Goal: Obtain resource: Obtain resource

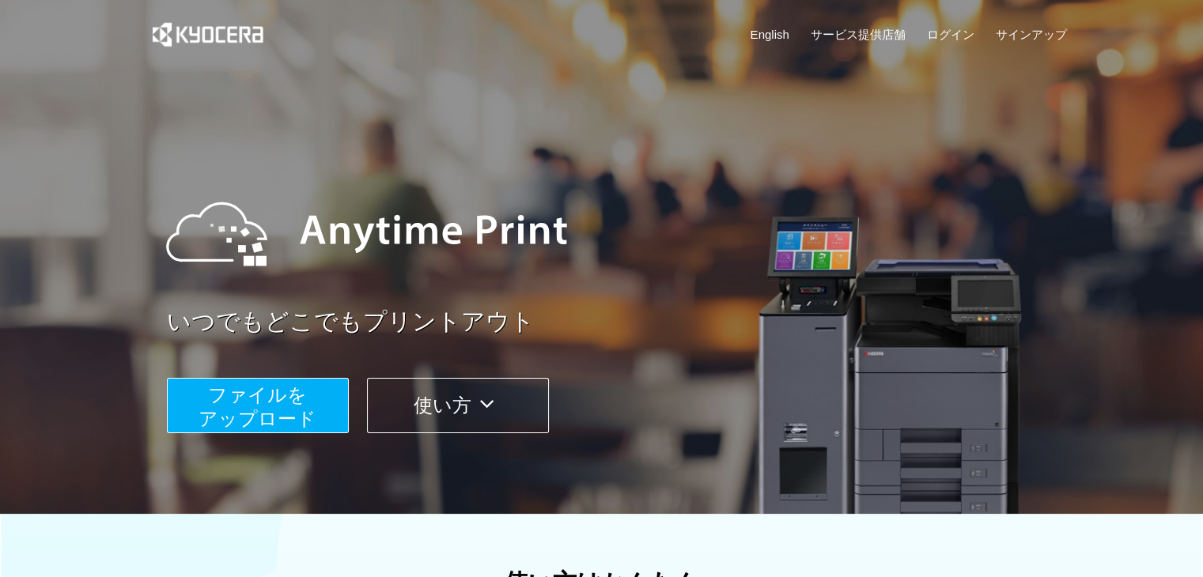
click at [256, 418] on span "ファイルを ​​アップロード" at bounding box center [257, 406] width 118 height 45
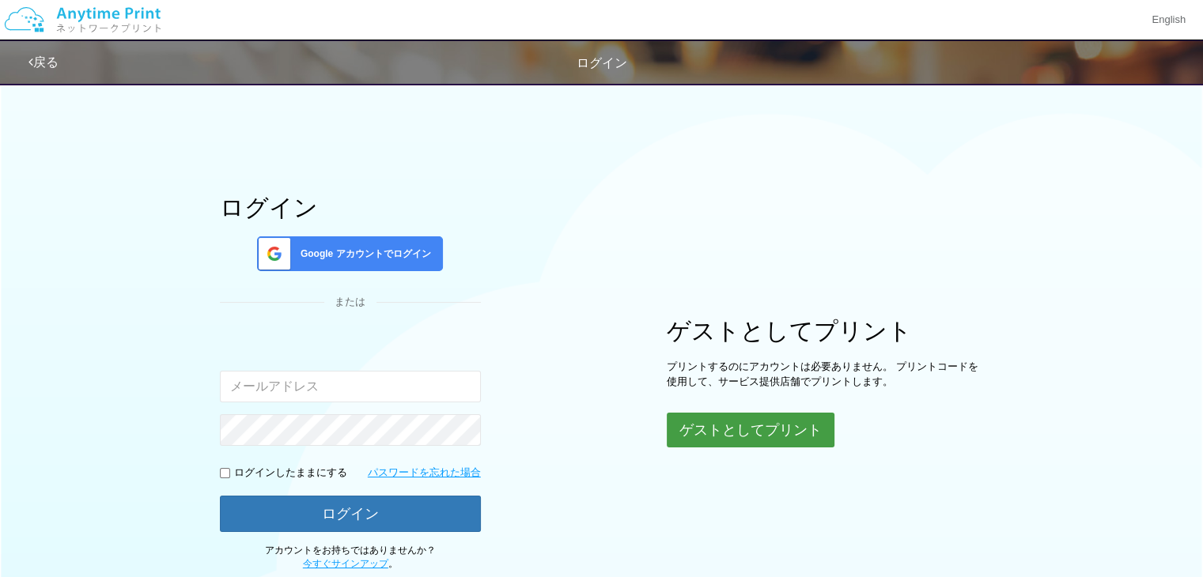
click at [725, 438] on button "ゲストとしてプリント" at bounding box center [751, 430] width 168 height 35
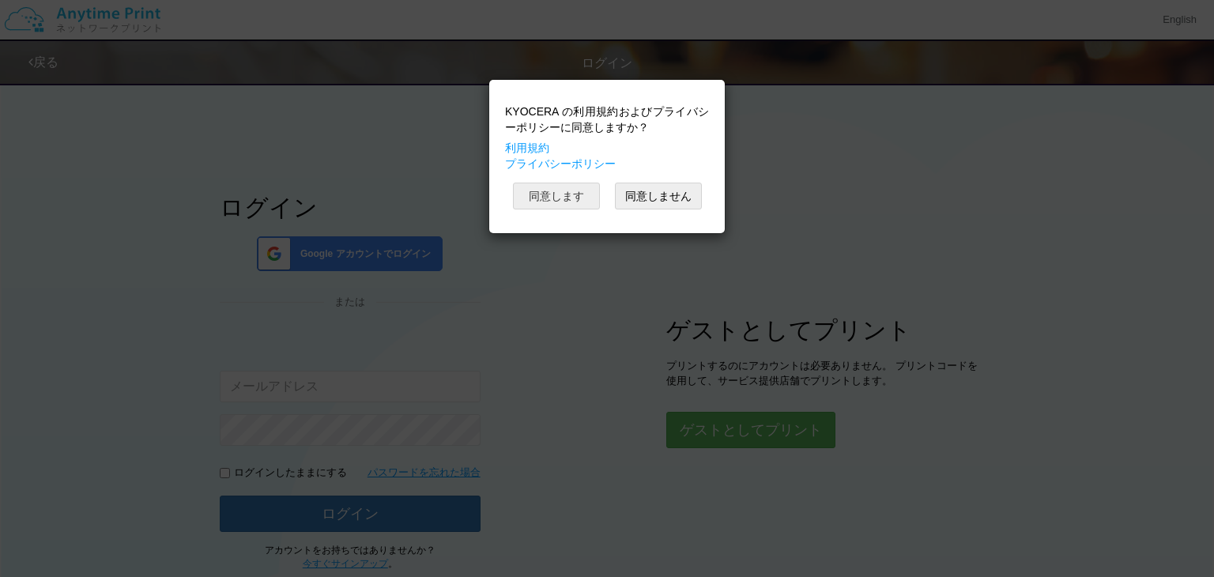
click at [565, 198] on button "同意します" at bounding box center [556, 196] width 87 height 27
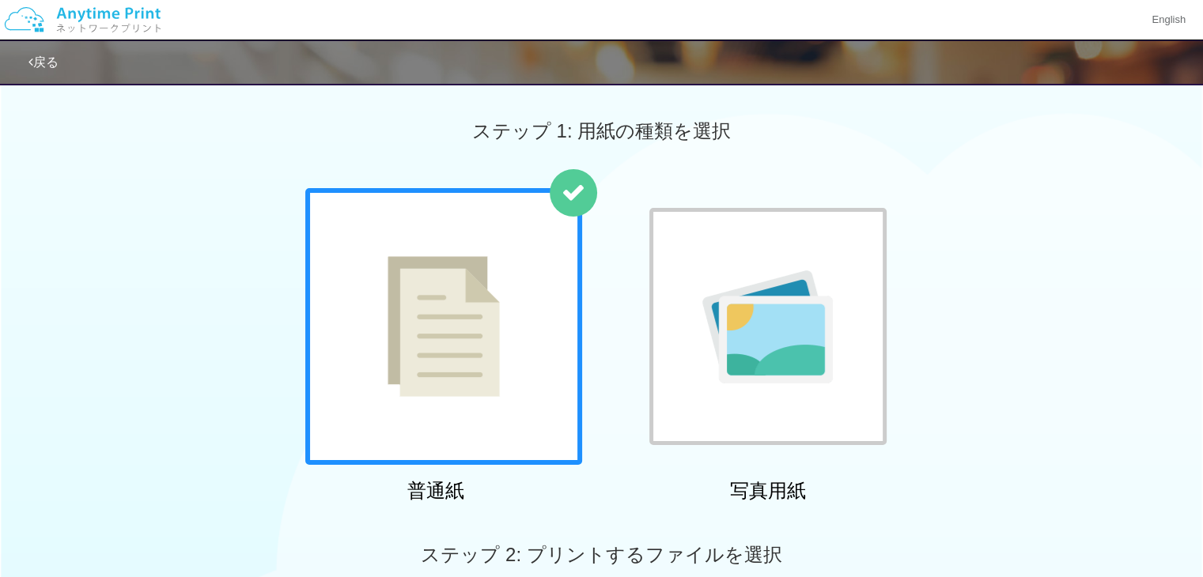
click at [502, 278] on div at bounding box center [443, 326] width 277 height 277
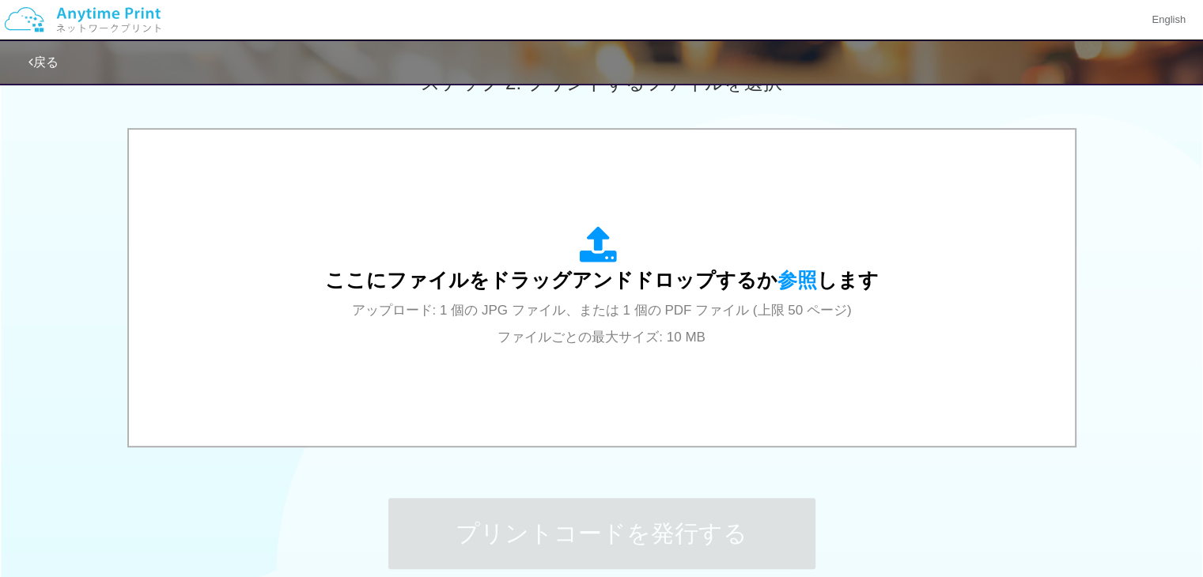
scroll to position [474, 0]
drag, startPoint x: 1193, startPoint y: 504, endPoint x: 1094, endPoint y: 543, distance: 106.2
click at [1094, 543] on div "ステップ 1: 用紙の種類を選択 普通紙 写真用紙 普通紙 写真用紙 previous next slide 1 of 2 comma.current.act…" at bounding box center [601, 107] width 1203 height 1014
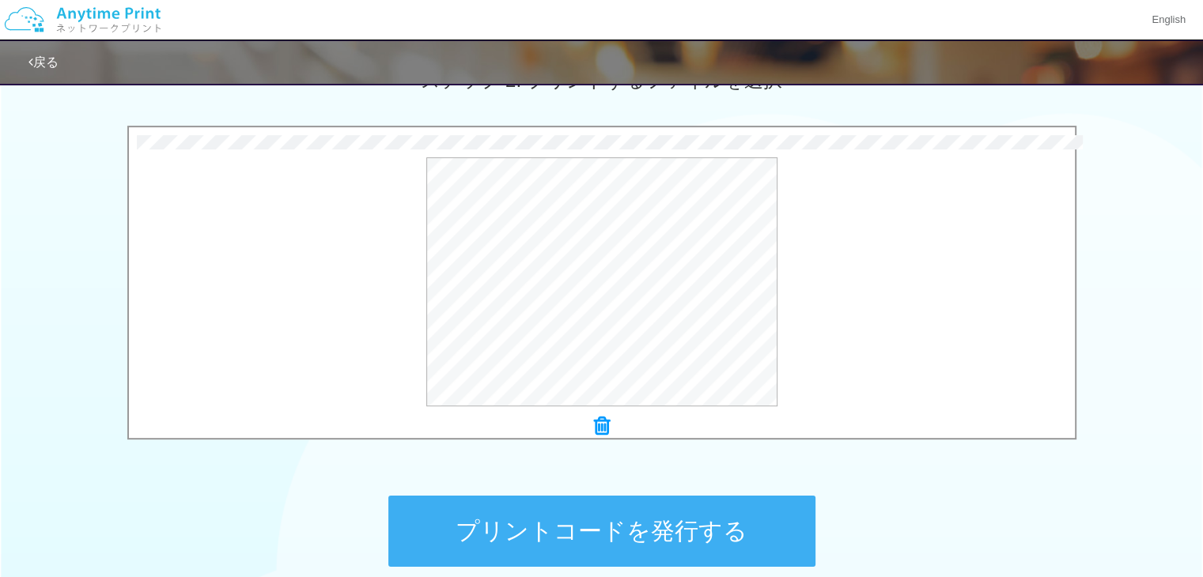
click at [509, 545] on button "プリントコードを発行する" at bounding box center [601, 531] width 427 height 71
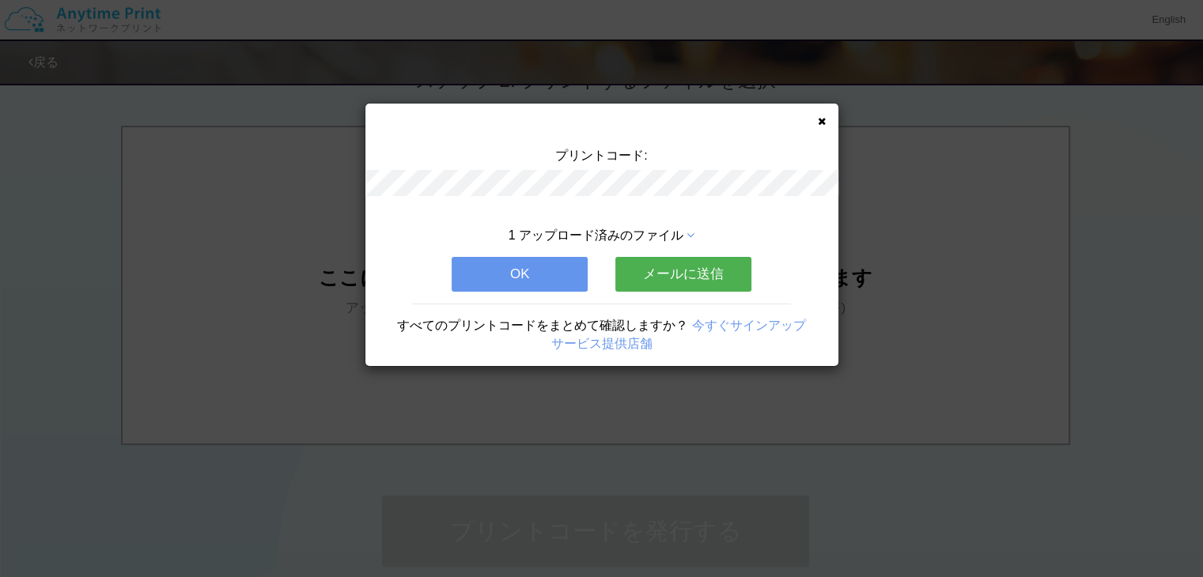
scroll to position [0, 0]
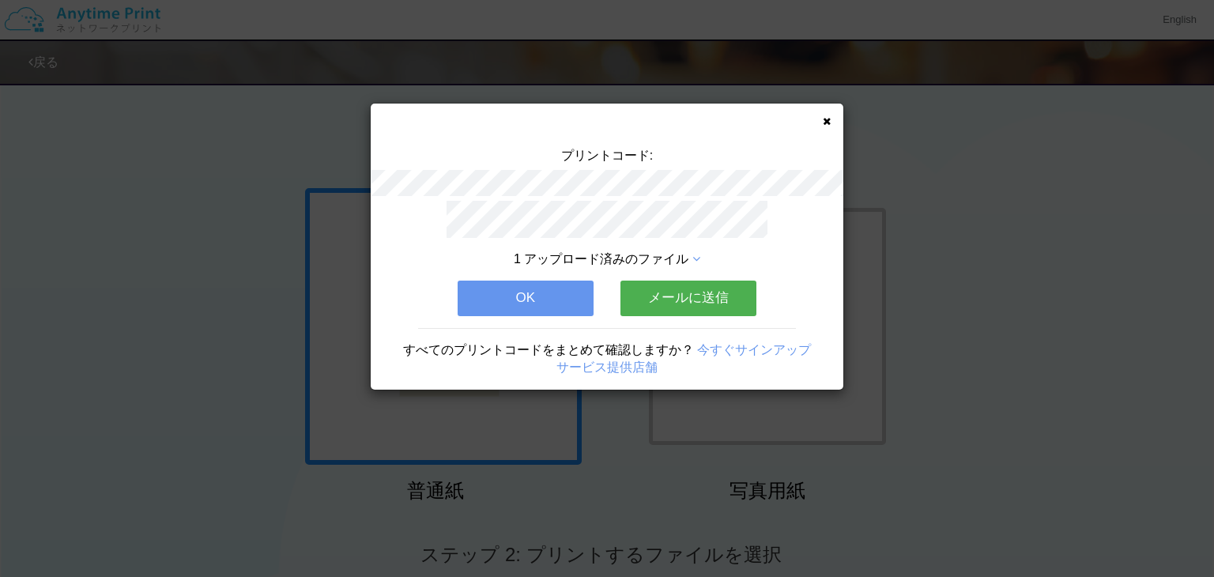
click at [831, 121] on div "プリントコード: 1 アップロード済みのファイル OK メールに送信 すべてのプリントコードをまとめて確認しますか？ 今すぐサインアップ サービス提供店舗" at bounding box center [607, 247] width 473 height 286
click at [549, 291] on button "OK" at bounding box center [526, 298] width 136 height 35
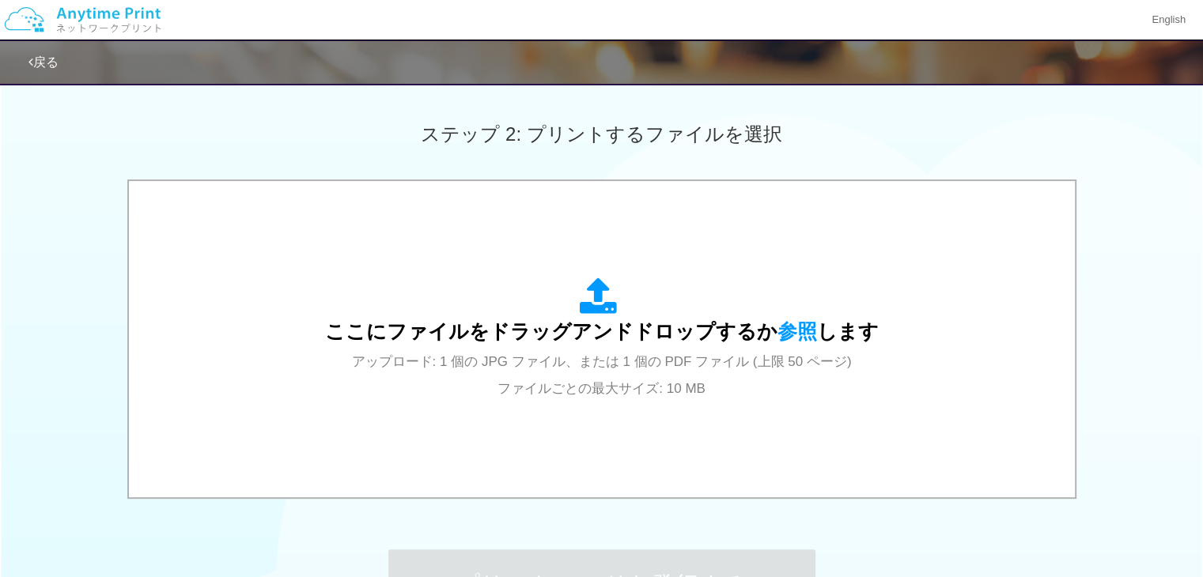
scroll to position [443, 0]
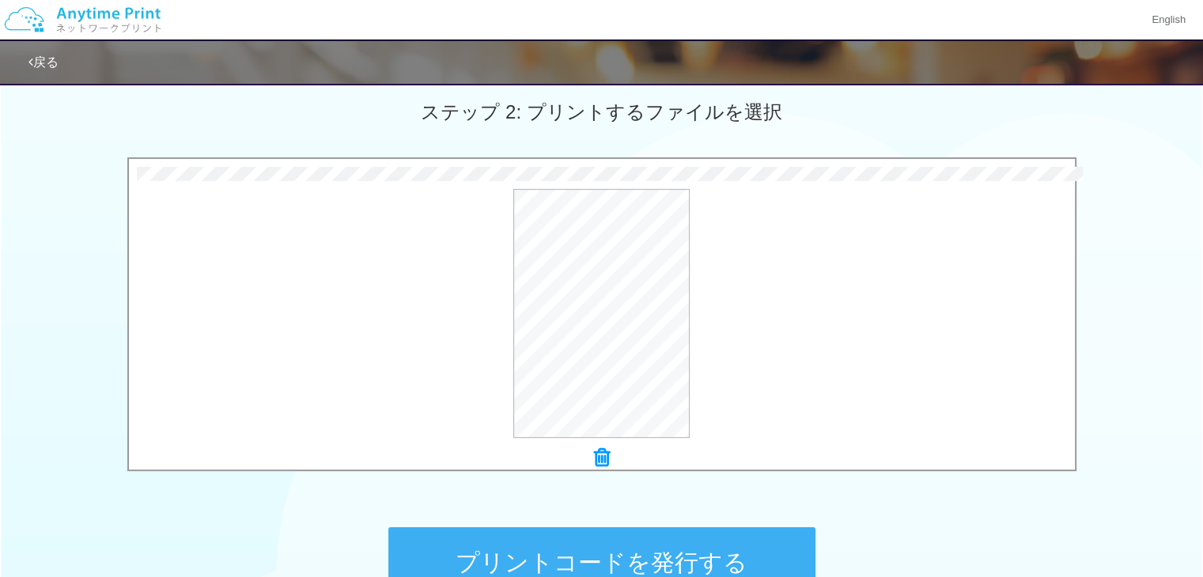
click at [600, 549] on button "プリントコードを発行する" at bounding box center [601, 562] width 427 height 71
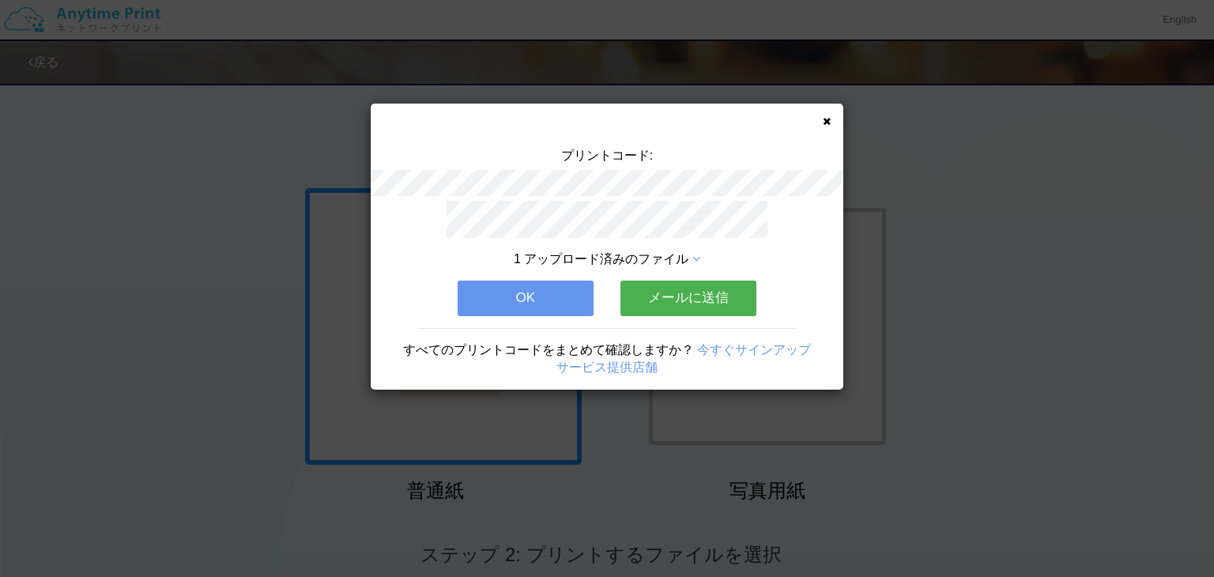
click at [598, 294] on div "1 アップロード済みのファイル OK メールに送信 すべてのプリントコードをまとめて確認しますか？ 今すぐサインアップ サービス提供店舗" at bounding box center [607, 295] width 473 height 189
click at [569, 289] on button "OK" at bounding box center [526, 298] width 136 height 35
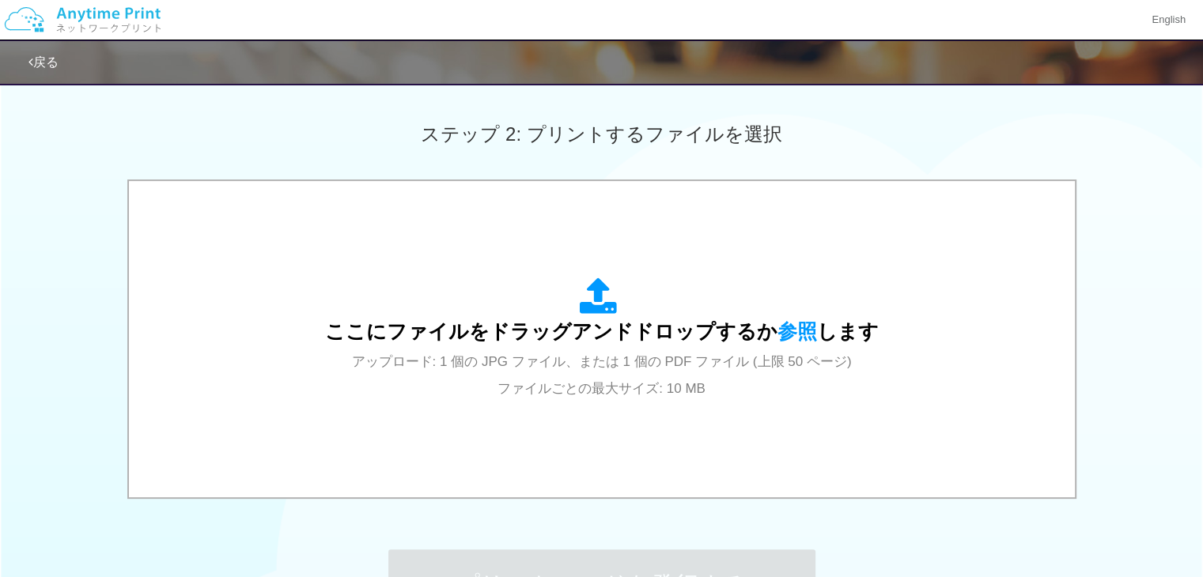
scroll to position [432, 0]
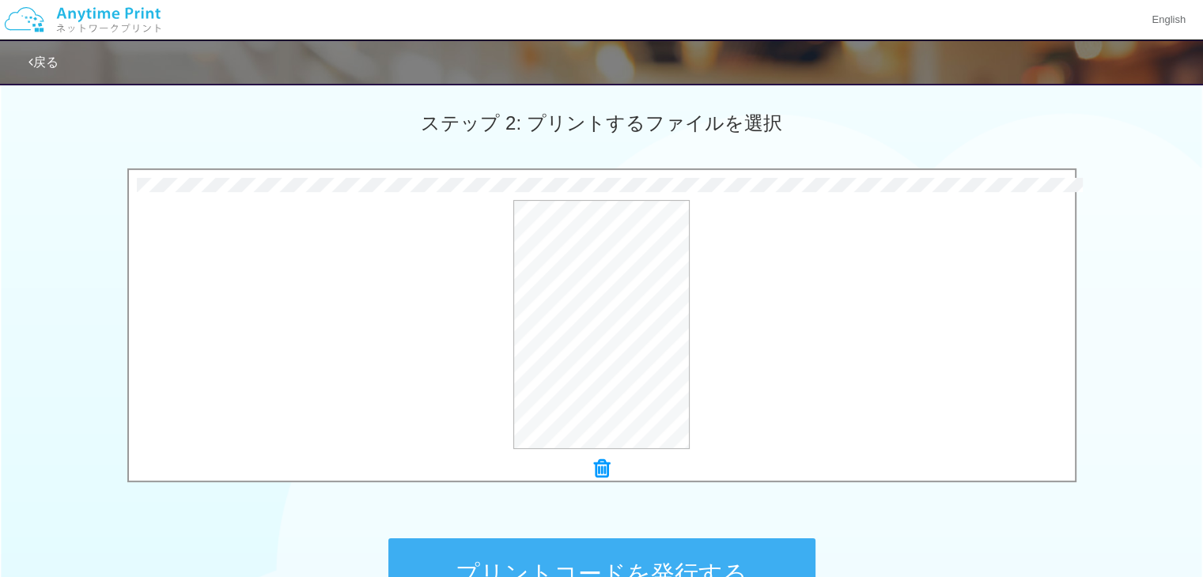
click at [514, 553] on button "プリントコードを発行する" at bounding box center [601, 573] width 427 height 71
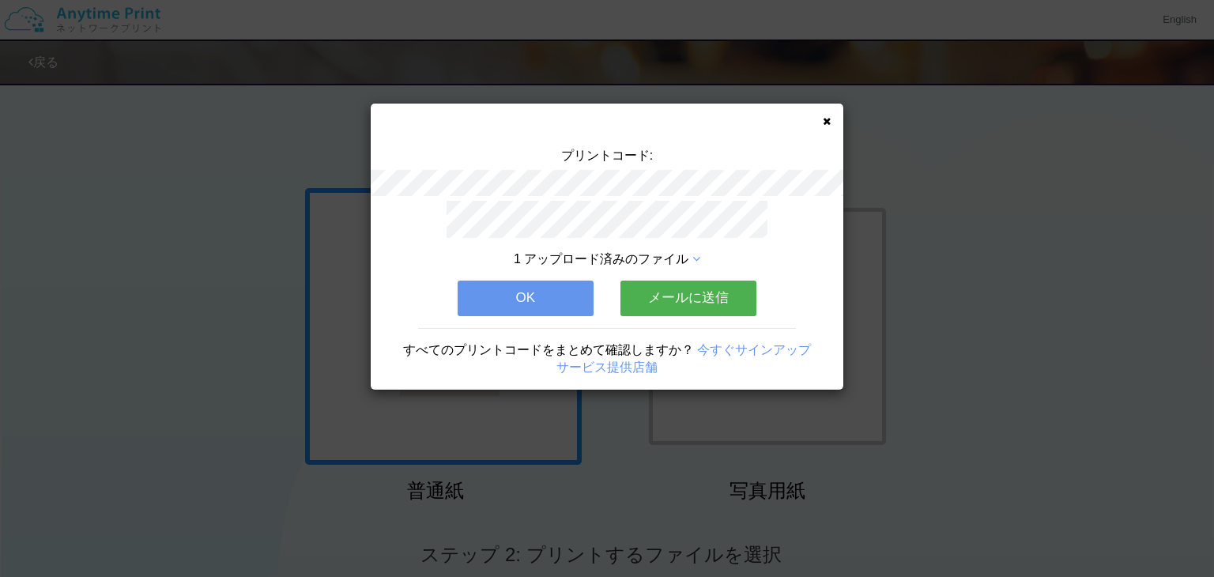
click at [799, 240] on div "1 アップロード済みのファイル OK メールに送信 すべてのプリントコードをまとめて確認しますか？ 今すぐサインアップ サービス提供店舗" at bounding box center [607, 295] width 473 height 189
click at [531, 285] on button "OK" at bounding box center [526, 298] width 136 height 35
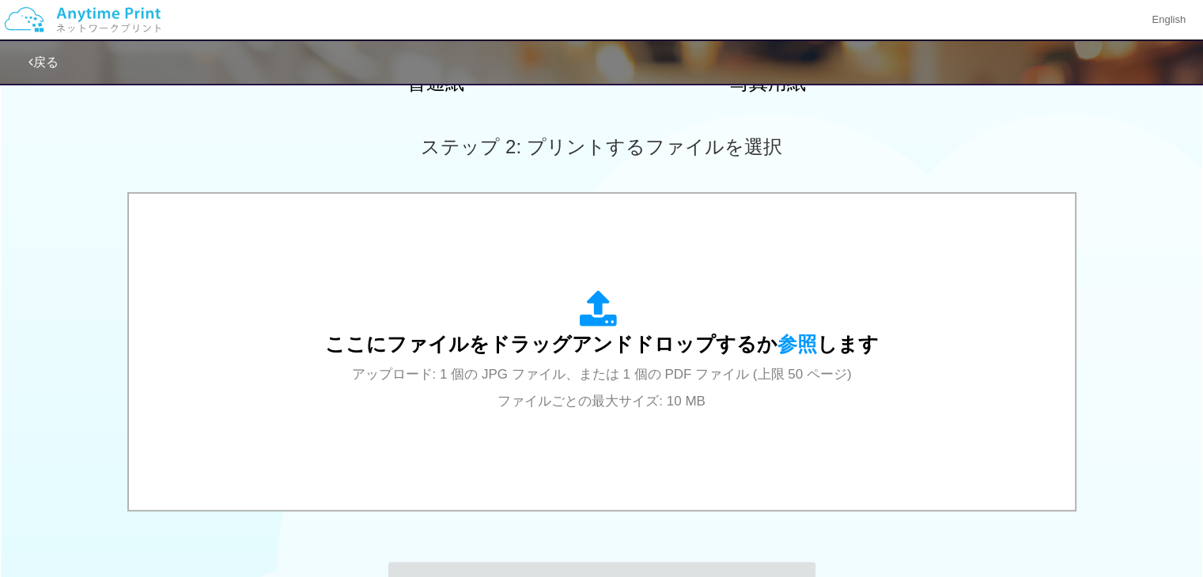
scroll to position [411, 0]
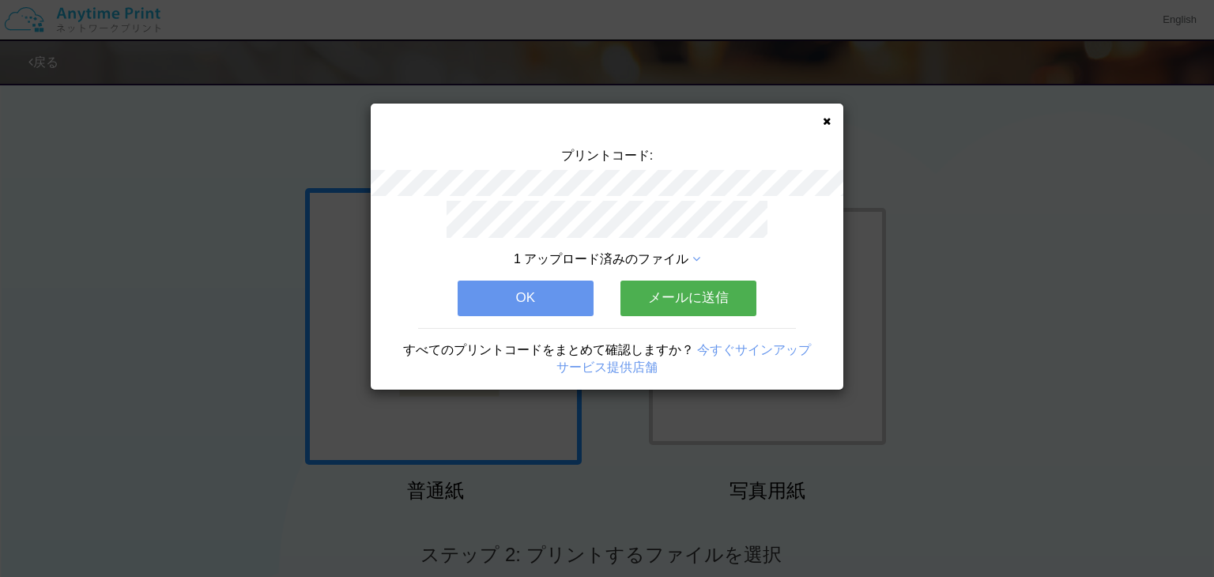
click at [490, 304] on button "OK" at bounding box center [526, 298] width 136 height 35
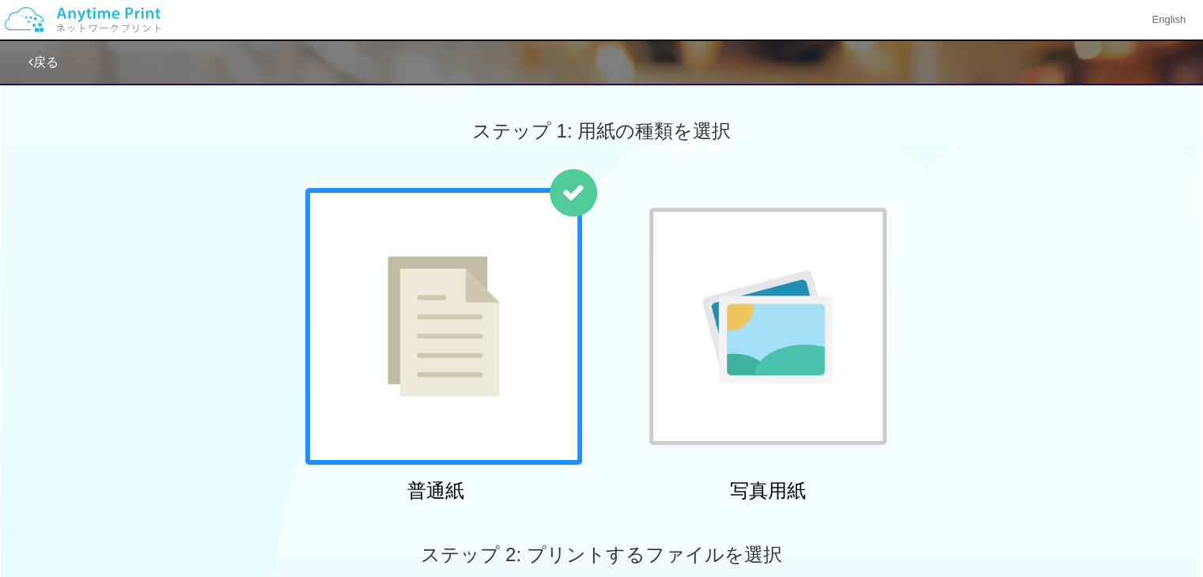
click at [999, 183] on div "ステップ 1: 用紙の種類を選択" at bounding box center [601, 131] width 1203 height 114
